Goal: Information Seeking & Learning: Learn about a topic

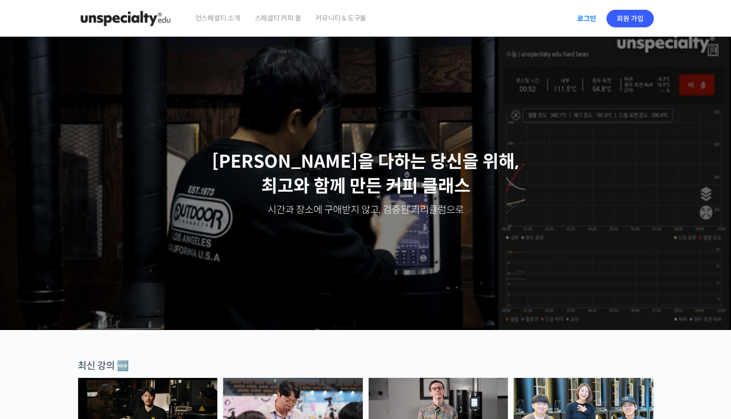
click at [580, 17] on link "로그인" at bounding box center [587, 18] width 31 height 22
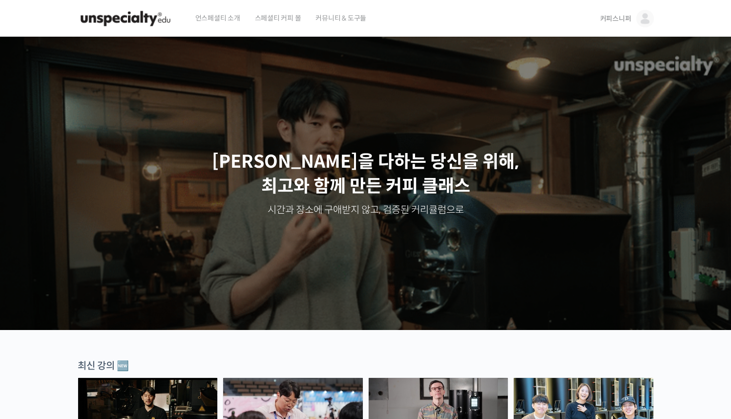
click at [215, 15] on span "언스페셜티 소개" at bounding box center [217, 18] width 45 height 37
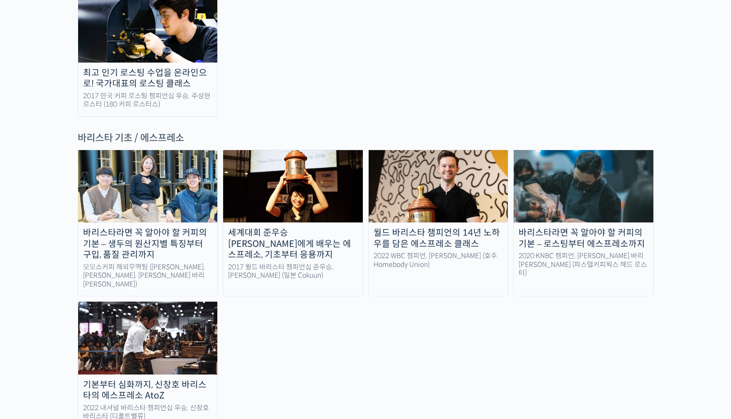
scroll to position [1471, 0]
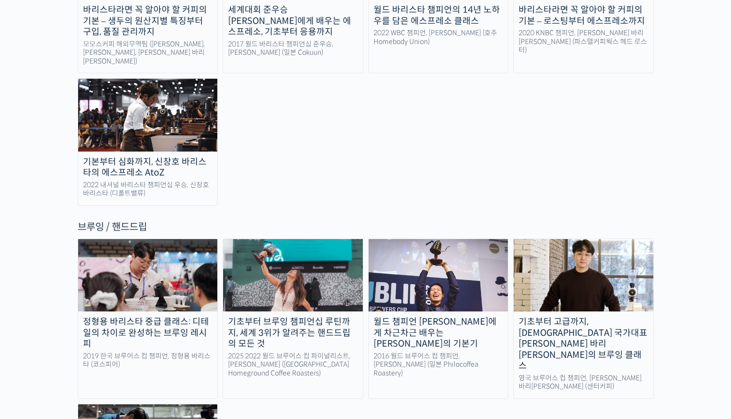
click at [593, 239] on img at bounding box center [584, 275] width 140 height 72
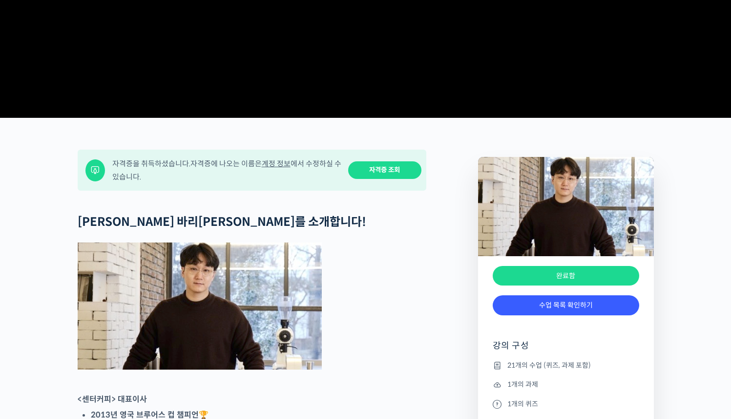
scroll to position [397, 0]
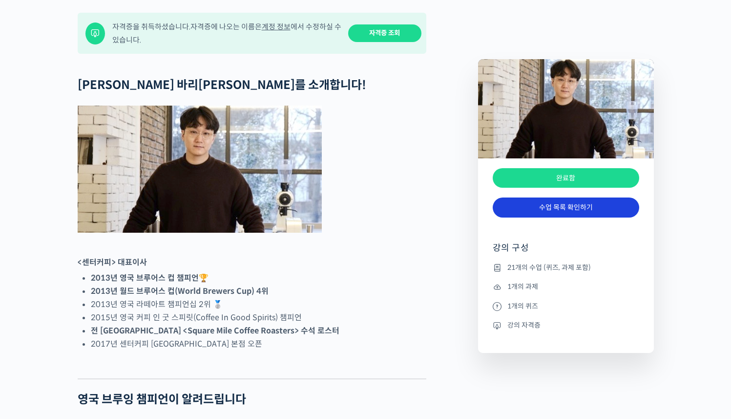
click at [540, 210] on link "수업 목록 확인하기" at bounding box center [566, 207] width 147 height 20
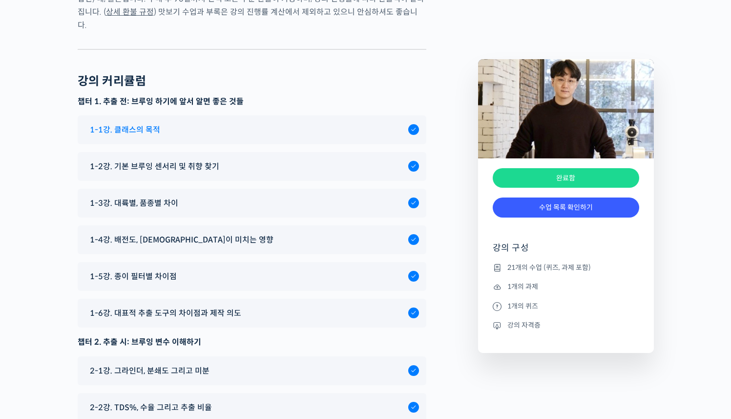
scroll to position [4689, 0]
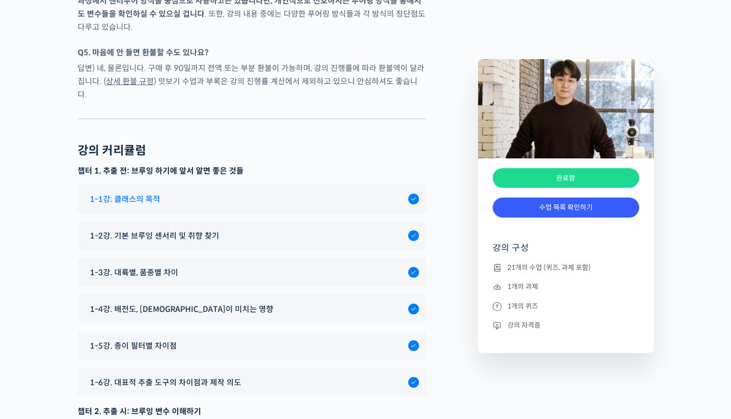
click at [227, 193] on div "1-1강. 클래스의 목적" at bounding box center [246, 199] width 323 height 13
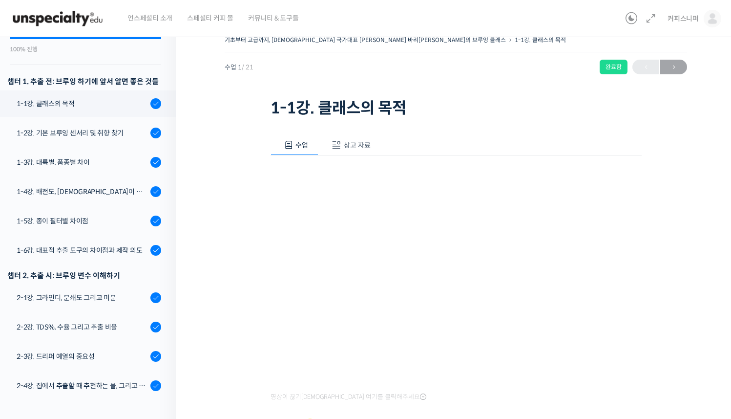
scroll to position [14, 0]
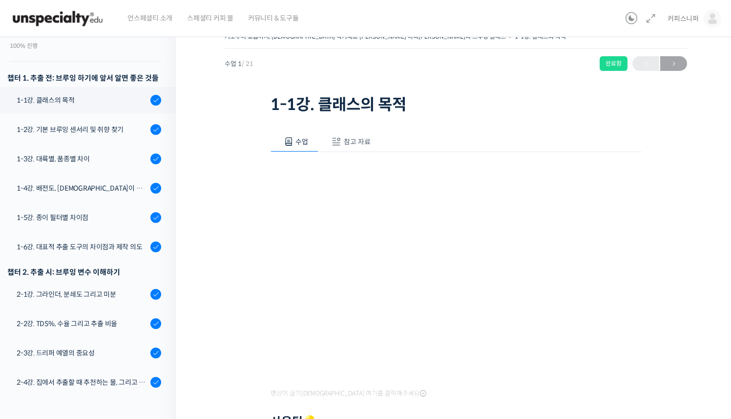
click at [698, 287] on div "기초부터 고급까지, 영국 국가대표 박상호 바리스타의 브루잉 클래스 1-1강. 클래스의 목적 완료함 수업 1 / 21 완료함 다음 → 1-1강.…" at bounding box center [456, 315] width 560 height 600
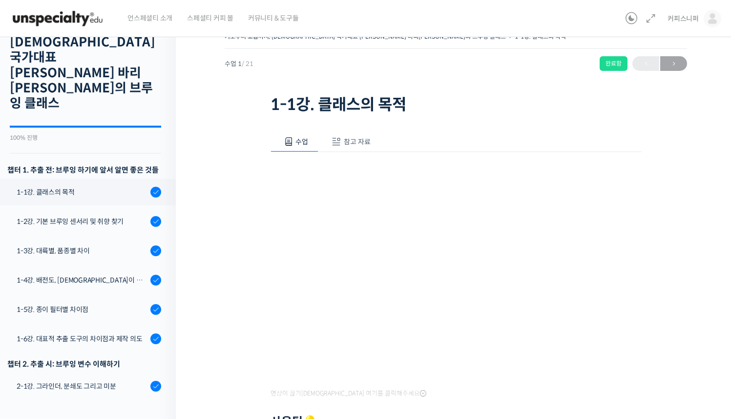
scroll to position [0, 0]
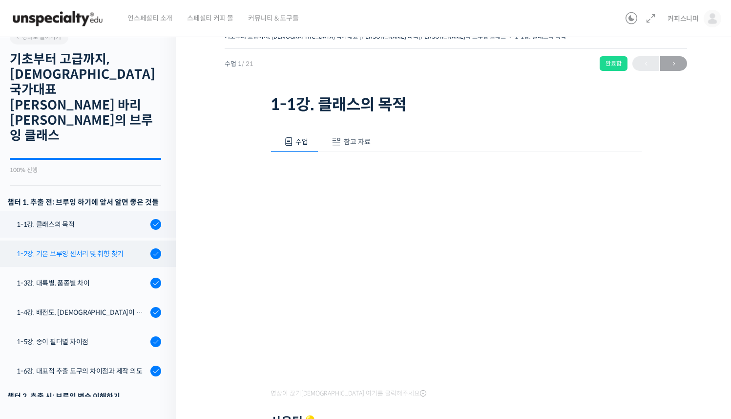
click at [84, 248] on div "1-2강. 기본 브루잉 센서리 및 취향 찾기" at bounding box center [82, 253] width 131 height 11
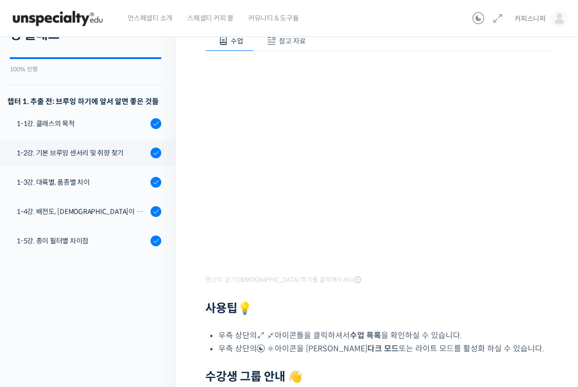
click at [474, 309] on h2 "사용팁 💡" at bounding box center [379, 308] width 348 height 14
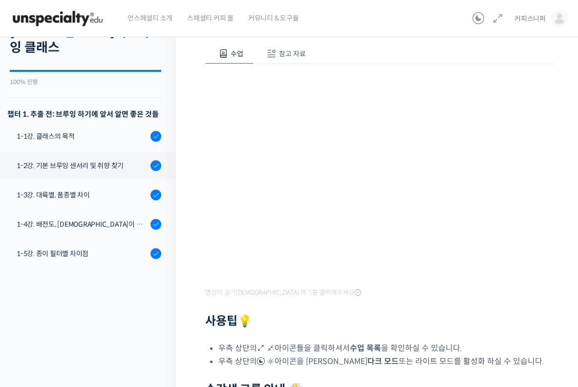
scroll to position [103, 0]
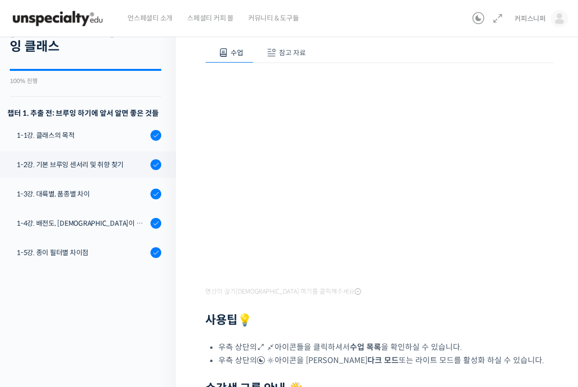
click at [458, 308] on div at bounding box center [379, 306] width 348 height 15
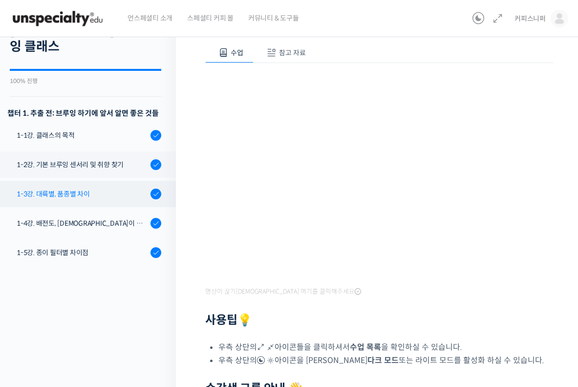
click at [79, 181] on link "1-3강. 대륙별, 품종별 차이" at bounding box center [85, 194] width 181 height 26
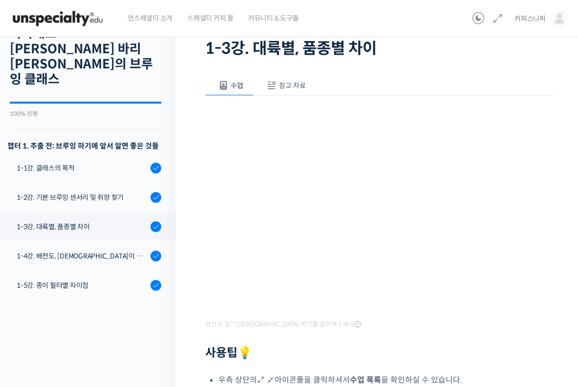
scroll to position [126, 0]
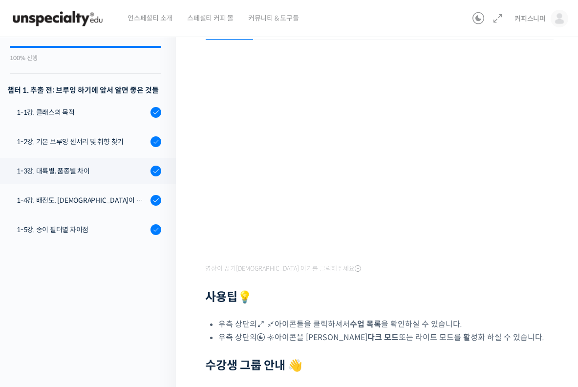
click at [526, 307] on div "영상이 끊기[DEMOGRAPHIC_DATA] 여기를 클릭해주세요 사용팁 💡 우측 상단의 아이콘들을 클릭하셔서 수업 목록 을 확인하실 수 있습니…" at bounding box center [379, 233] width 348 height 386
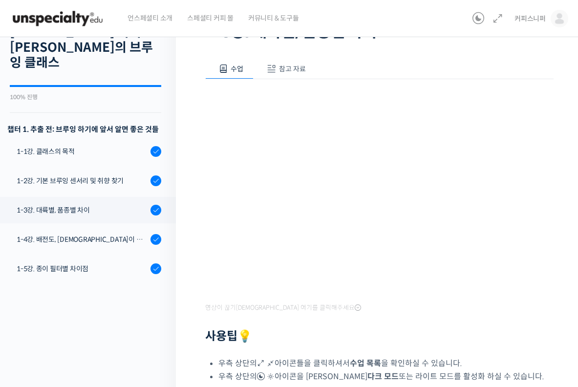
scroll to position [84, 0]
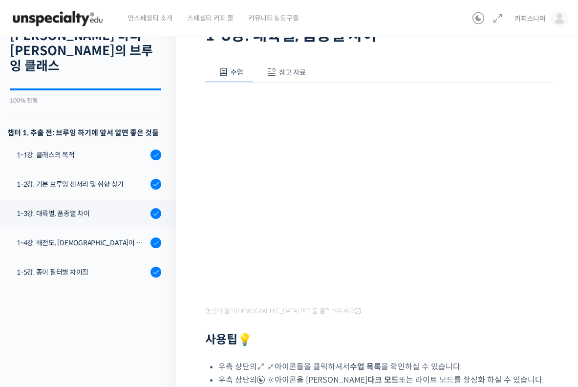
click at [471, 333] on h2 "사용팁 💡" at bounding box center [379, 340] width 348 height 14
click at [492, 315] on div "영상이 끊기[DEMOGRAPHIC_DATA] 여기를 클릭해주세요 사용팁 💡 우측 상단의 아이콘들을 클릭하셔서 수업 목록 을 확인하실 수 있습니…" at bounding box center [379, 276] width 348 height 386
click at [469, 321] on div at bounding box center [379, 325] width 348 height 15
